Goal: Information Seeking & Learning: Understand process/instructions

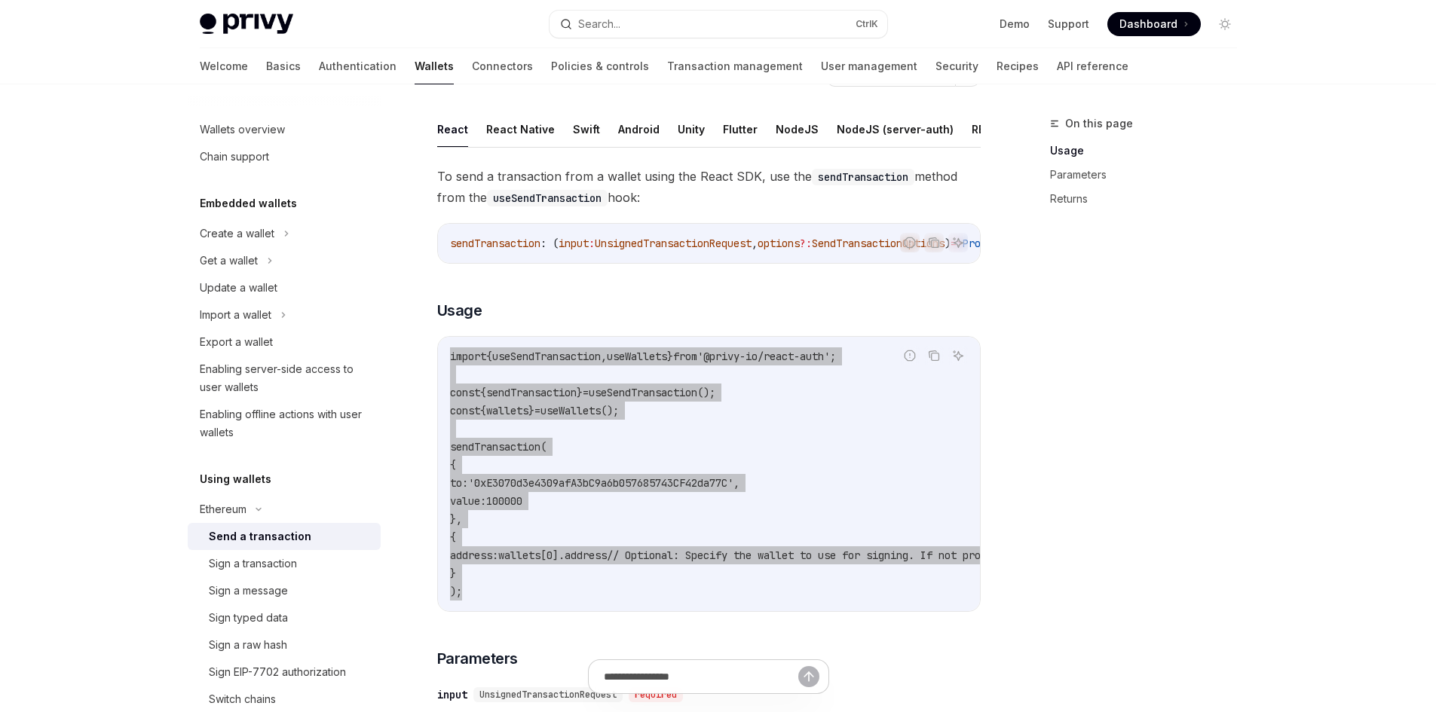
scroll to position [75, 0]
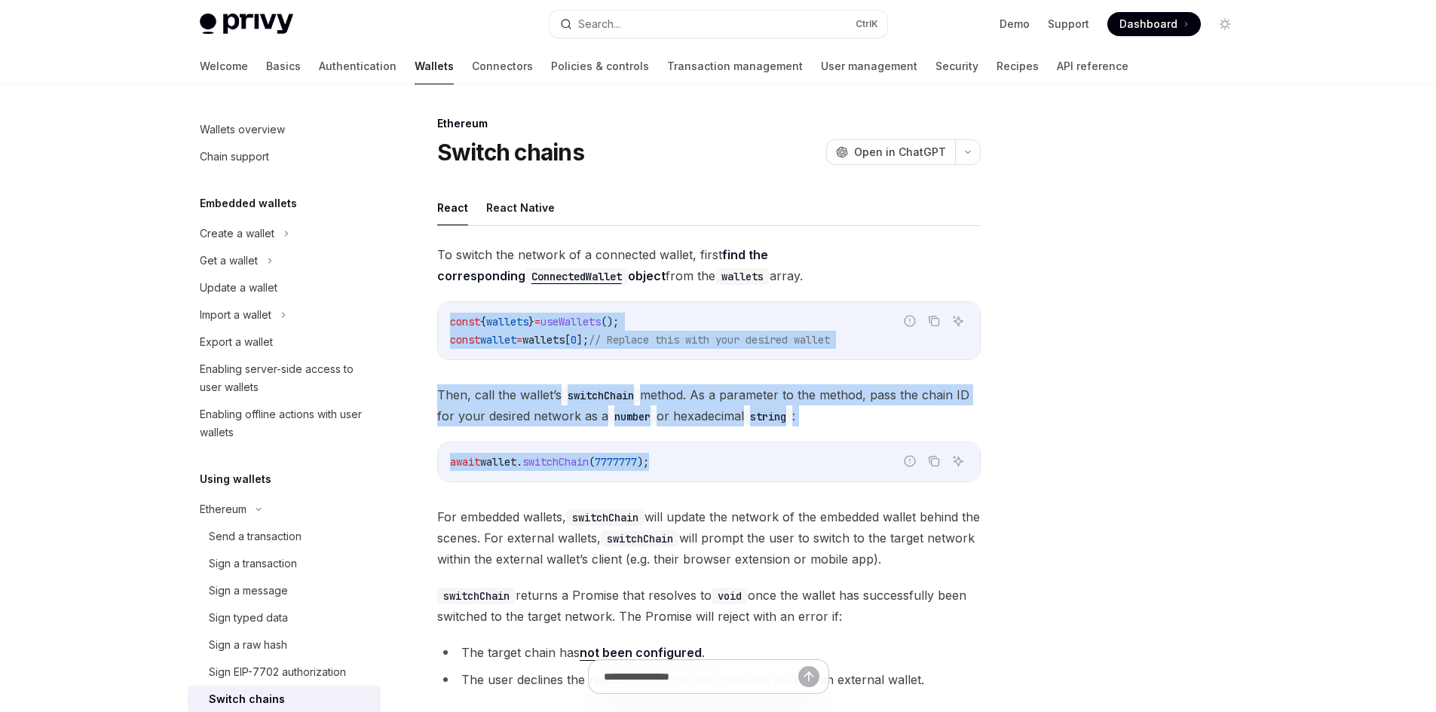
click at [438, 313] on div "To switch the network of a connected wallet, first find the corresponding Conne…" at bounding box center [709, 470] width 544 height 452
